Goal: Task Accomplishment & Management: Use online tool/utility

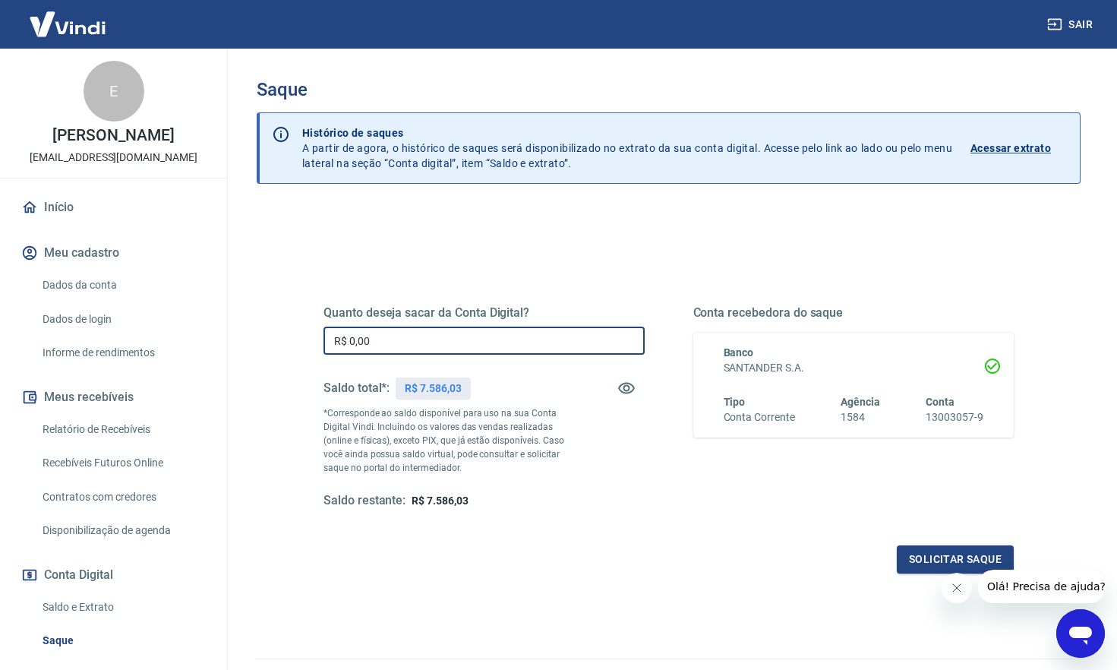
click at [435, 334] on input "R$ 0,00" at bounding box center [484, 341] width 321 height 28
type input "R$ 7.586,03"
click at [967, 556] on button "Solicitar saque" at bounding box center [955, 559] width 117 height 28
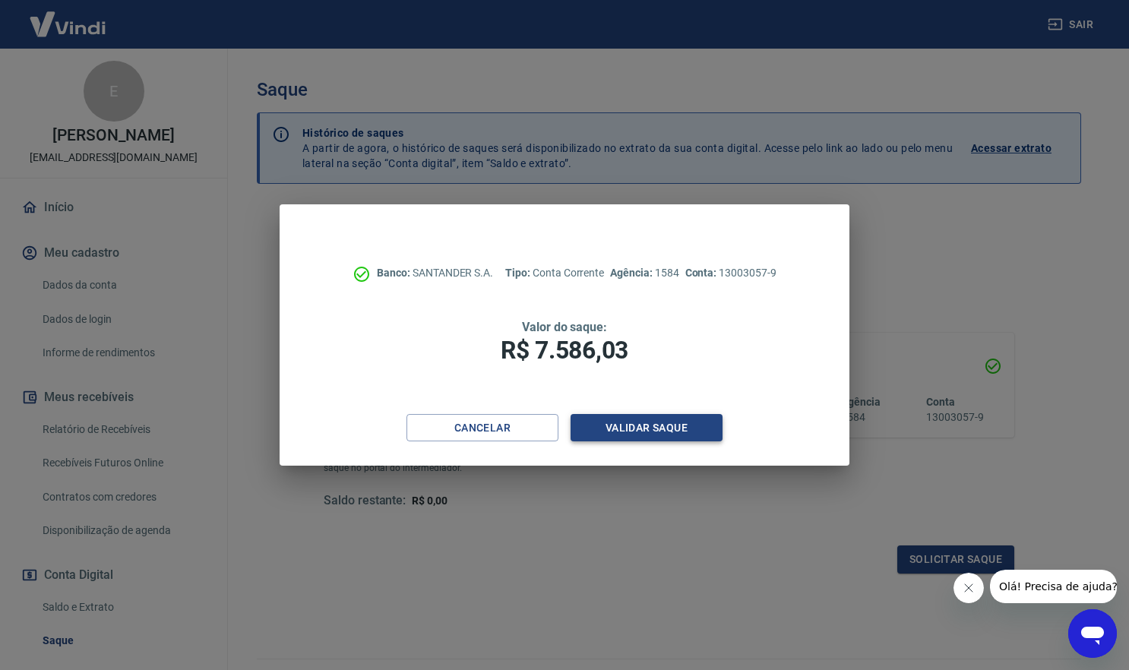
click at [683, 428] on button "Validar saque" at bounding box center [647, 428] width 152 height 28
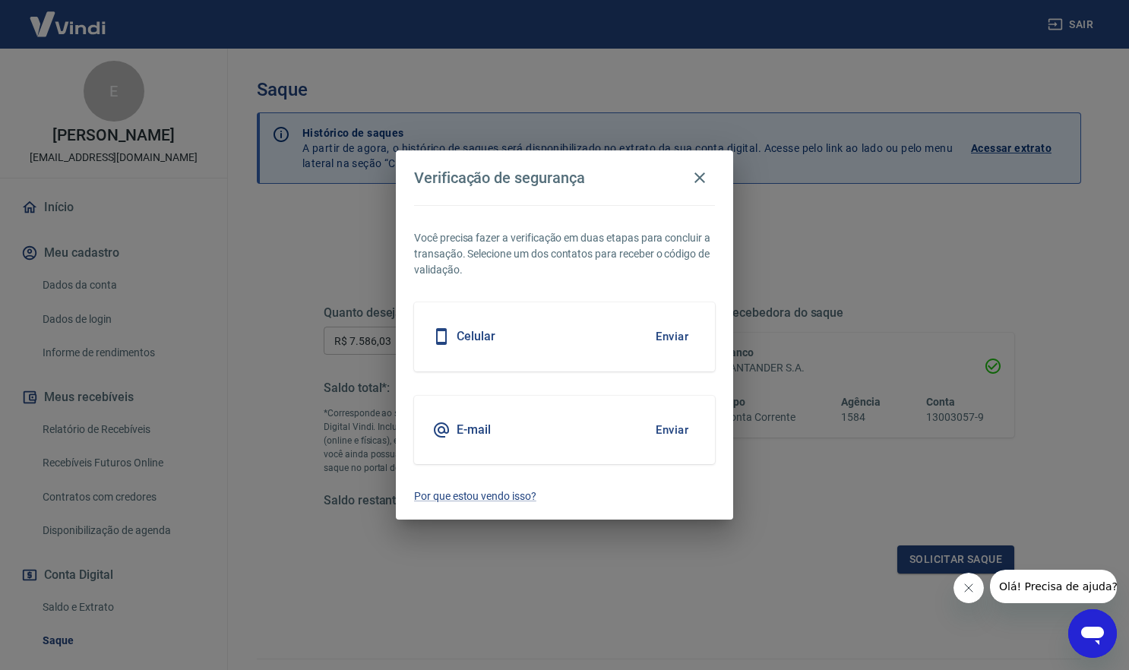
click at [632, 423] on div "E-mail Enviar" at bounding box center [564, 430] width 301 height 68
click at [676, 428] on button "Enviar" at bounding box center [671, 430] width 49 height 32
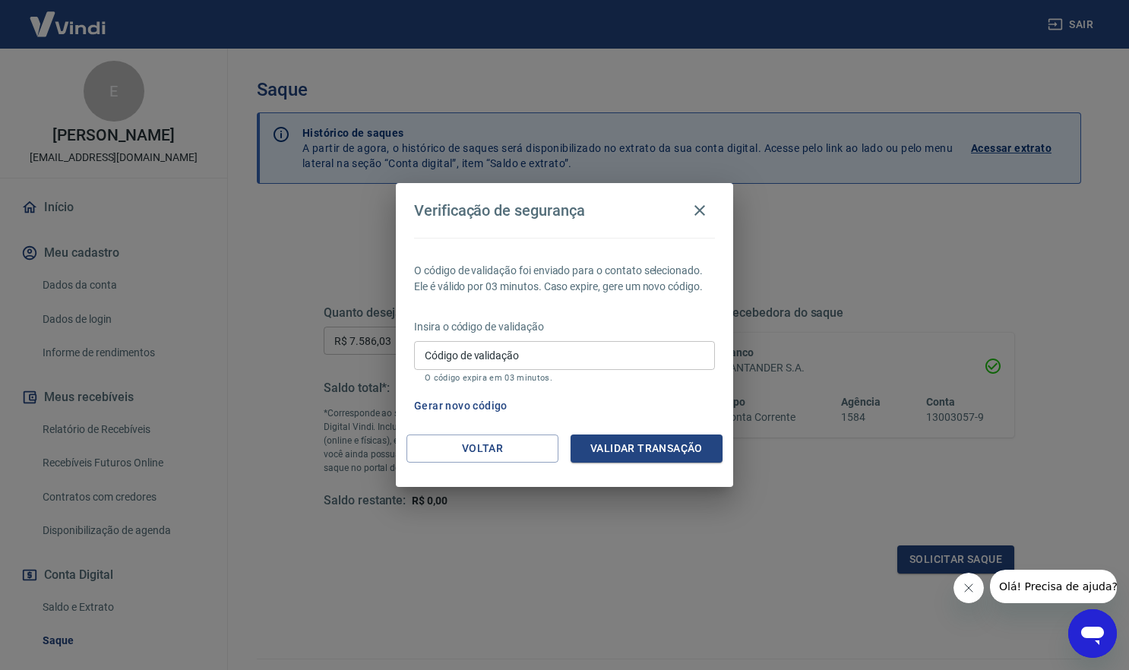
click at [558, 354] on input "Código de validação" at bounding box center [564, 355] width 301 height 28
type input "618214"
click at [669, 463] on div "Voltar Validar transação" at bounding box center [564, 461] width 337 height 52
click at [660, 450] on button "Validar transação" at bounding box center [647, 449] width 152 height 28
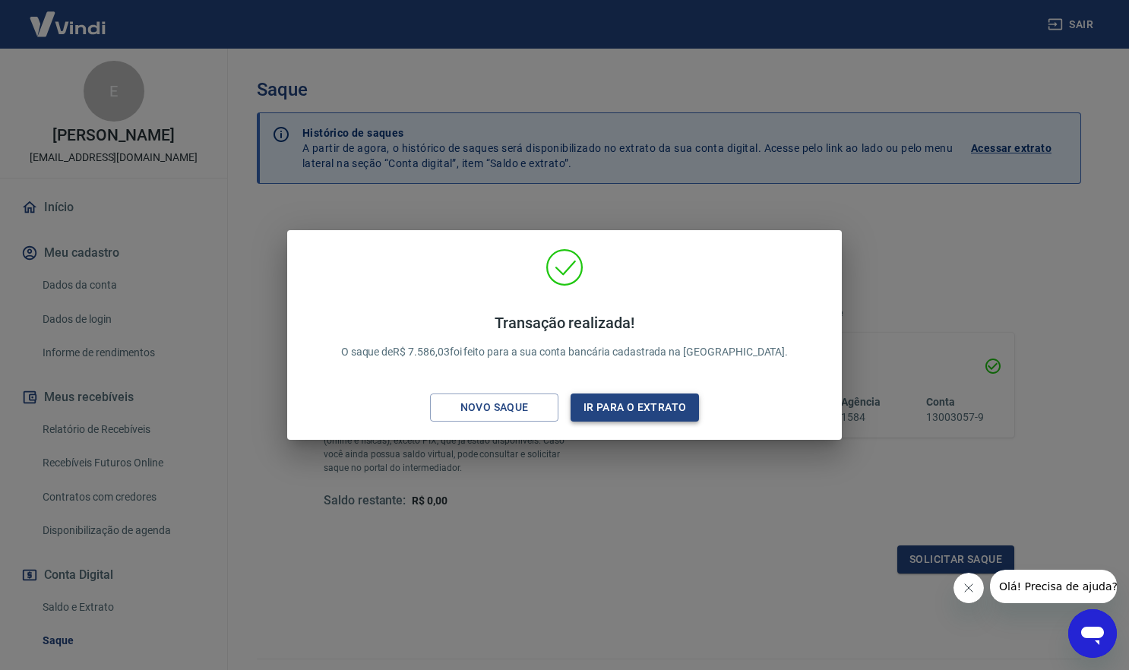
click at [630, 407] on button "Ir para o extrato" at bounding box center [635, 408] width 128 height 28
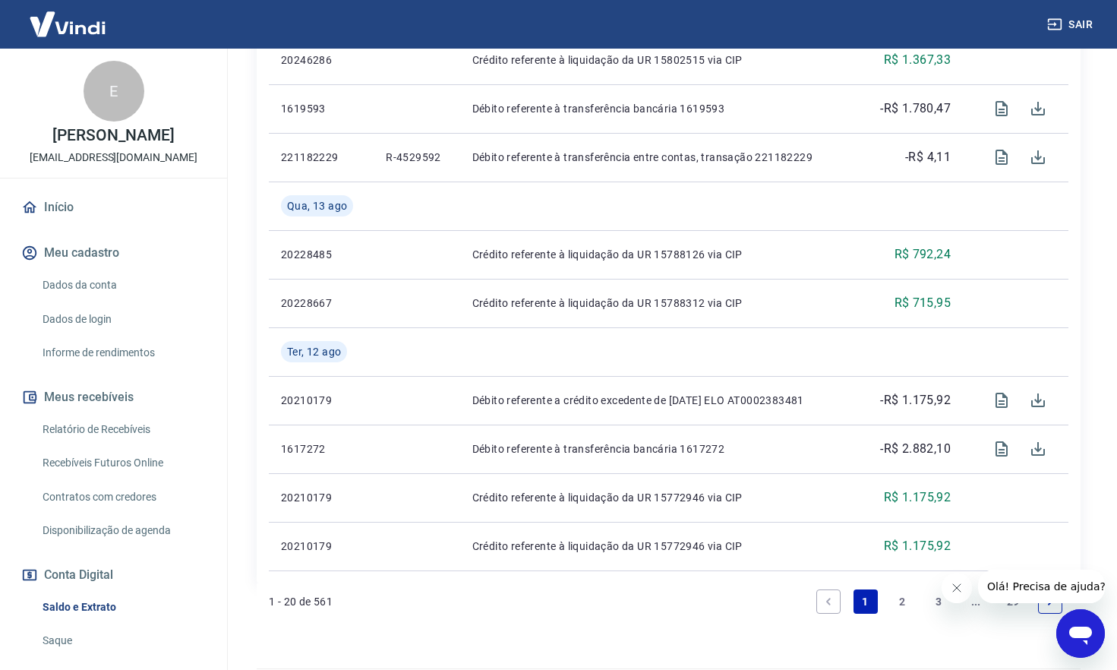
scroll to position [1261, 0]
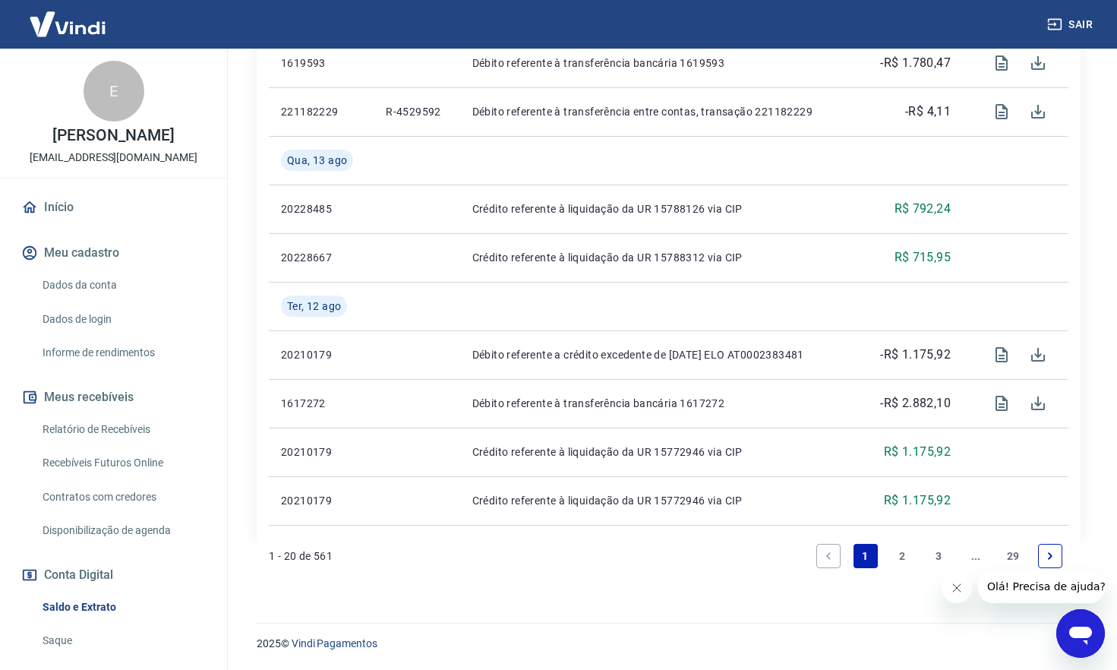
click at [1012, 556] on link "29" at bounding box center [1013, 556] width 25 height 24
